Goal: Information Seeking & Learning: Learn about a topic

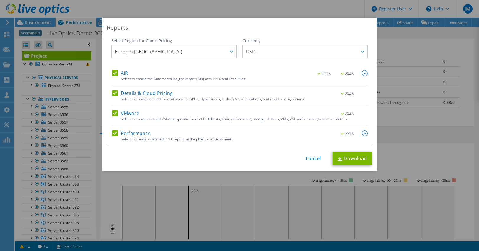
select select "EULondon"
select select "USD"
drag, startPoint x: 306, startPoint y: 157, endPoint x: 294, endPoint y: 156, distance: 11.6
click at [306, 157] on link "Cancel" at bounding box center [313, 159] width 15 height 6
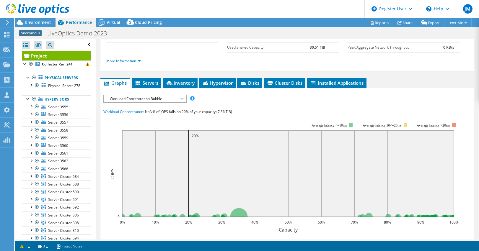
scroll to position [59, 0]
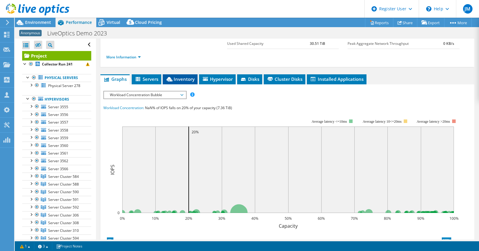
click at [172, 81] on icon at bounding box center [169, 79] width 6 height 4
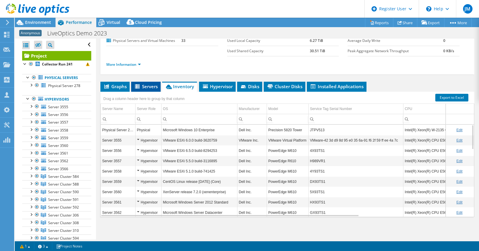
click at [145, 87] on span "Servers" at bounding box center [146, 87] width 24 height 6
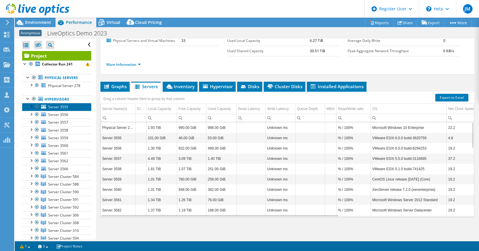
click at [56, 110] on span "Server 3555" at bounding box center [58, 106] width 20 height 5
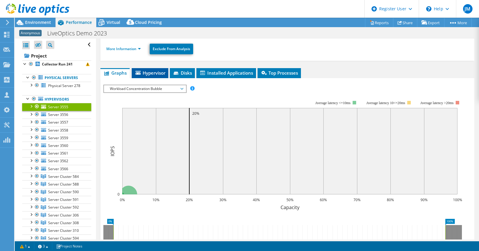
click at [151, 72] on span "Hypervisor" at bounding box center [150, 73] width 31 height 6
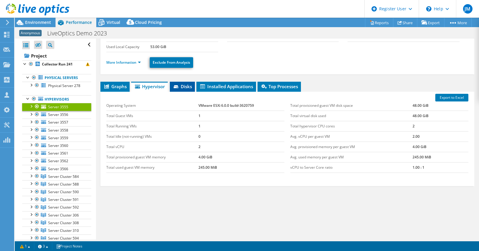
click at [189, 88] on span "Disks" at bounding box center [182, 87] width 19 height 6
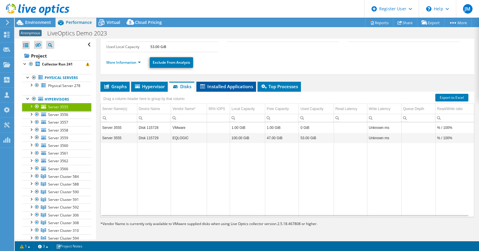
click at [219, 87] on span "Installed Applications" at bounding box center [226, 87] width 54 height 6
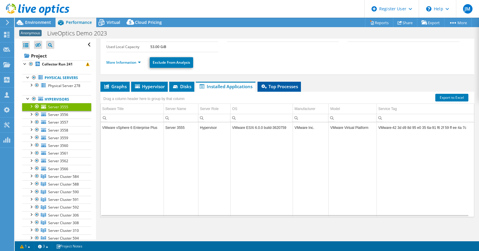
click at [285, 86] on span "Top Processes" at bounding box center [278, 87] width 37 height 6
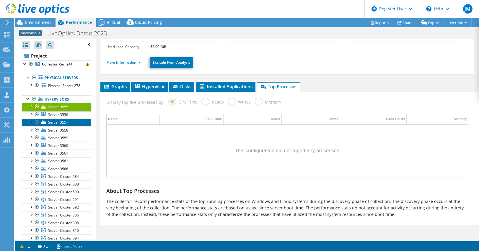
click at [55, 125] on span "Server 3557" at bounding box center [58, 122] width 20 height 5
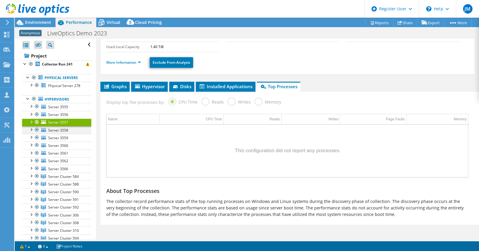
click at [29, 132] on div at bounding box center [31, 129] width 6 height 6
click at [108, 18] on div "Virtual" at bounding box center [110, 22] width 28 height 9
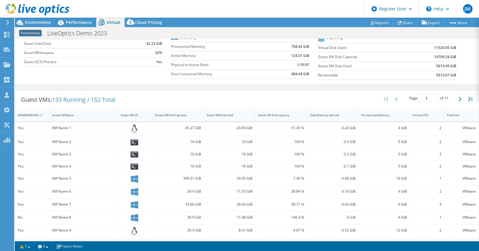
scroll to position [30, 0]
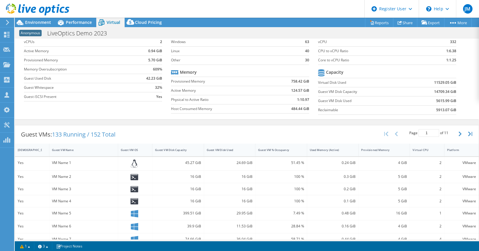
drag, startPoint x: 8, startPoint y: 176, endPoint x: 8, endPoint y: 172, distance: 3.5
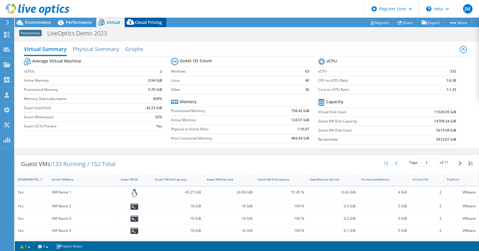
click at [138, 21] on span "Cloud Pricing" at bounding box center [148, 22] width 27 height 6
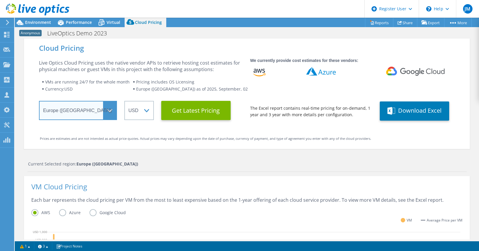
click at [105, 112] on select "Select a Region [GEOGRAPHIC_DATA] ([GEOGRAPHIC_DATA]) [GEOGRAPHIC_DATA] ([GEOGR…" at bounding box center [78, 110] width 78 height 19
select select "USWest"
click at [39, 101] on select "Select a Region [GEOGRAPHIC_DATA] ([GEOGRAPHIC_DATA]) [GEOGRAPHIC_DATA] ([GEOGR…" at bounding box center [78, 110] width 78 height 19
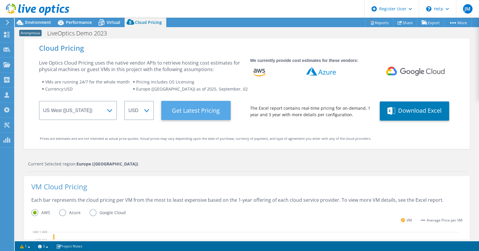
click at [178, 114] on Latest "Get Latest Pricing" at bounding box center [195, 110] width 69 height 19
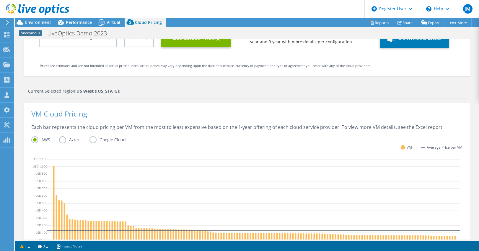
scroll to position [102, 0]
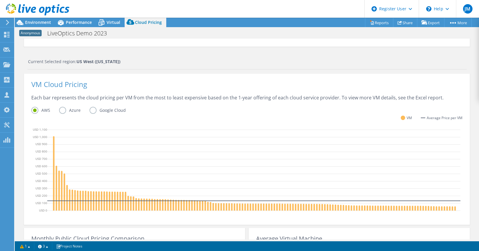
click at [60, 111] on label "Azure" at bounding box center [74, 110] width 30 height 7
click at [0, 0] on input "Azure" at bounding box center [0, 0] width 0 height 0
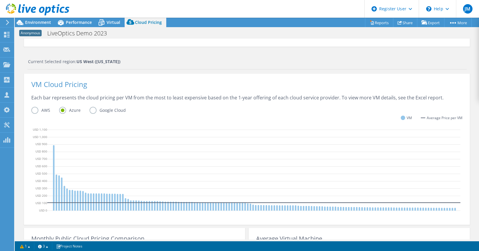
click at [89, 111] on label "Google Cloud" at bounding box center [111, 110] width 45 height 7
click at [0, 0] on input "Google Cloud" at bounding box center [0, 0] width 0 height 0
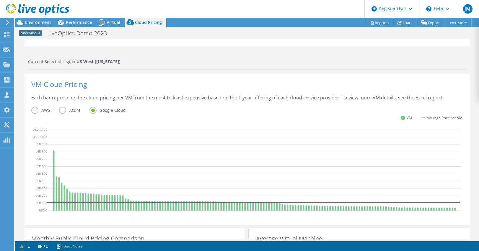
click at [60, 109] on label "Azure" at bounding box center [74, 110] width 30 height 7
click at [0, 0] on input "Azure" at bounding box center [0, 0] width 0 height 0
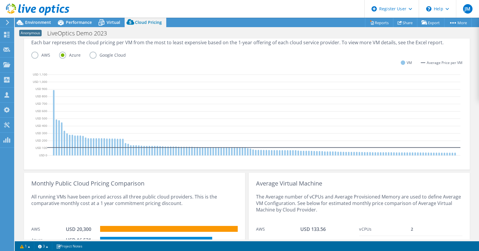
scroll to position [161, 0]
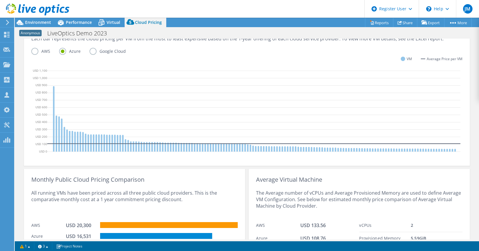
click at [33, 52] on label "AWS" at bounding box center [45, 51] width 28 height 7
click at [0, 0] on input "AWS" at bounding box center [0, 0] width 0 height 0
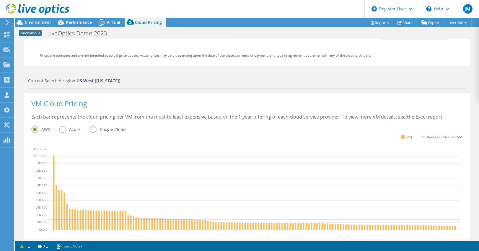
scroll to position [0, 0]
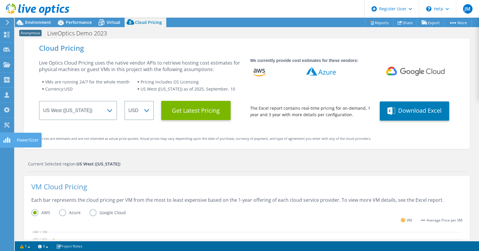
click at [6, 139] on icon at bounding box center [6, 140] width 7 height 6
click at [5, 21] on icon at bounding box center [7, 22] width 4 height 5
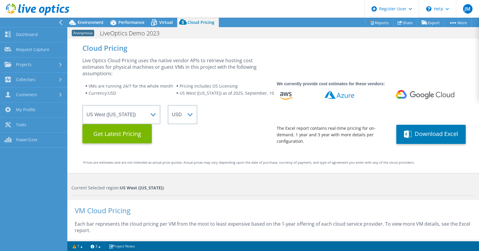
scroll to position [48, 0]
click at [30, 48] on link "Request Capture" at bounding box center [33, 50] width 67 height 15
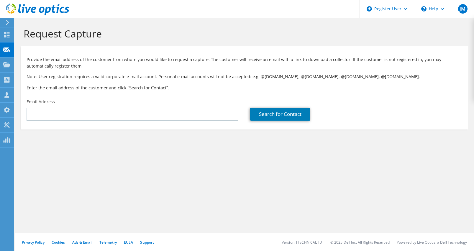
click at [109, 242] on link "Telemetry" at bounding box center [107, 242] width 17 height 5
click at [15, 5] on icon at bounding box center [37, 10] width 63 height 12
